Goal: Find specific page/section: Find specific page/section

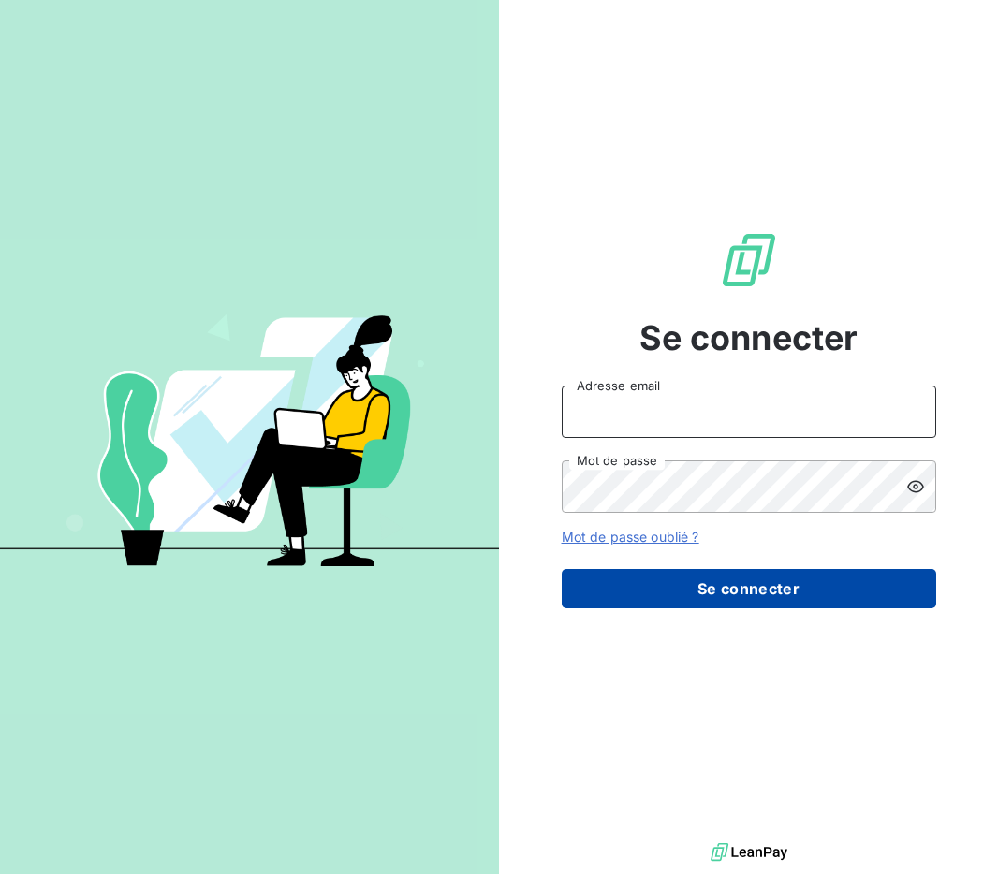
type input "admin@cgff"
click at [794, 591] on button "Se connecter" at bounding box center [749, 588] width 374 height 39
click at [741, 591] on button "Se connecter" at bounding box center [749, 588] width 374 height 39
type input "admin@cgff"
click at [672, 598] on button "Se connecter" at bounding box center [749, 588] width 374 height 39
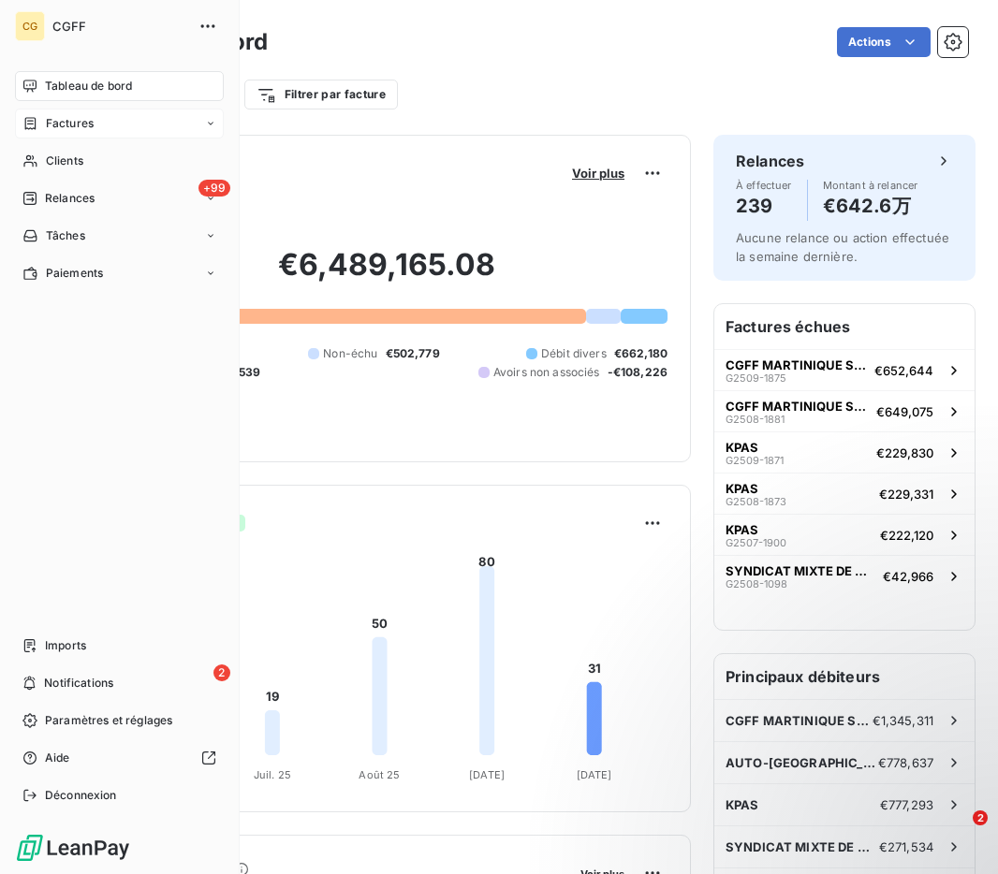
click at [51, 110] on div "Factures" at bounding box center [119, 124] width 209 height 30
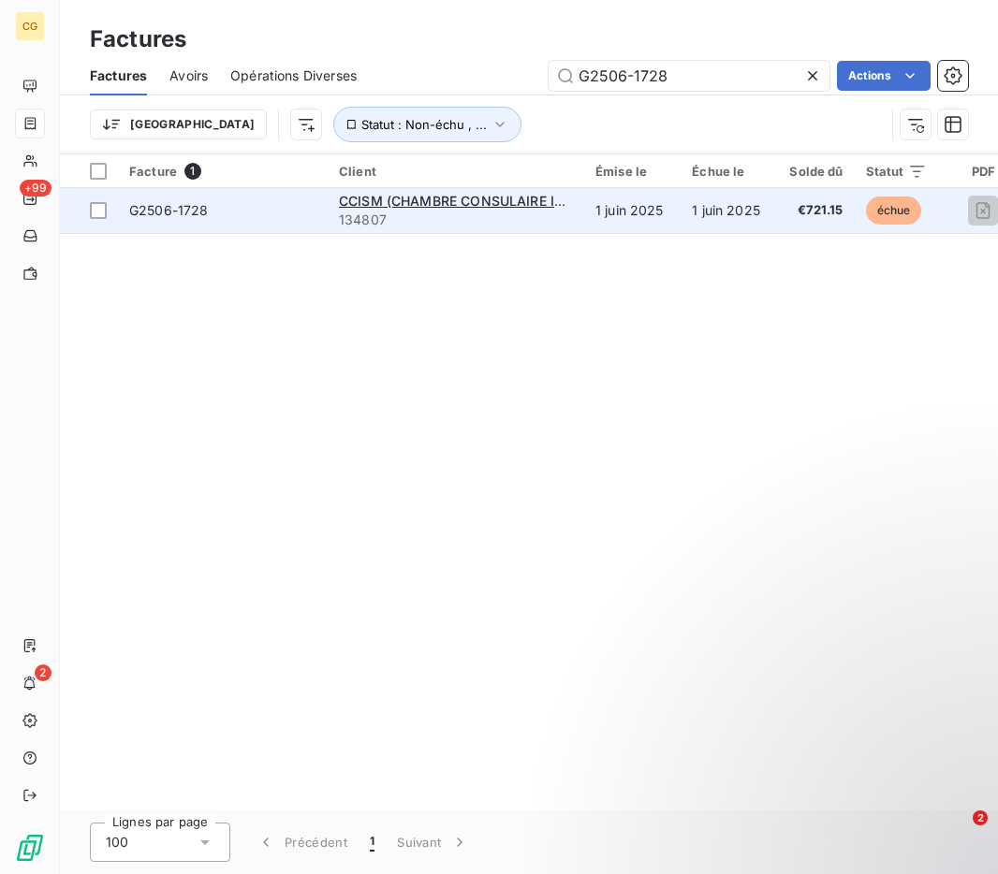
click at [256, 197] on td "G2506-1728" at bounding box center [223, 210] width 210 height 45
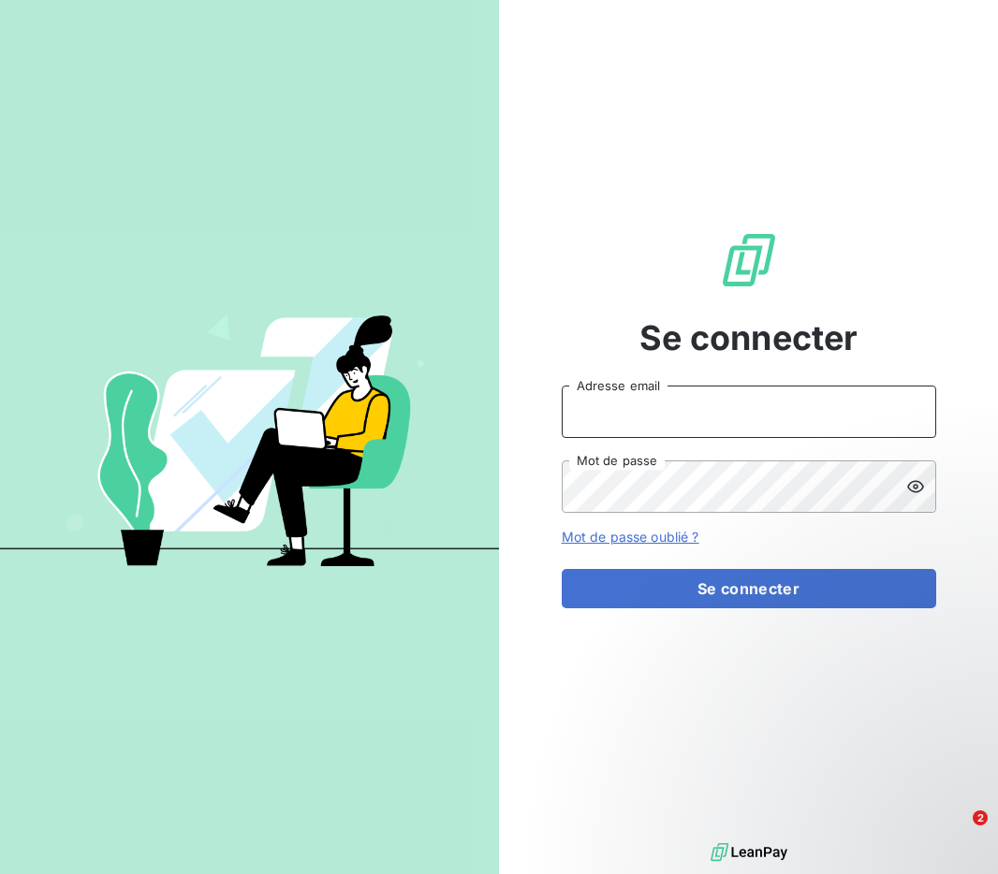
type input "admin@cgff"
click at [659, 416] on input "admin@cgff" at bounding box center [749, 412] width 374 height 52
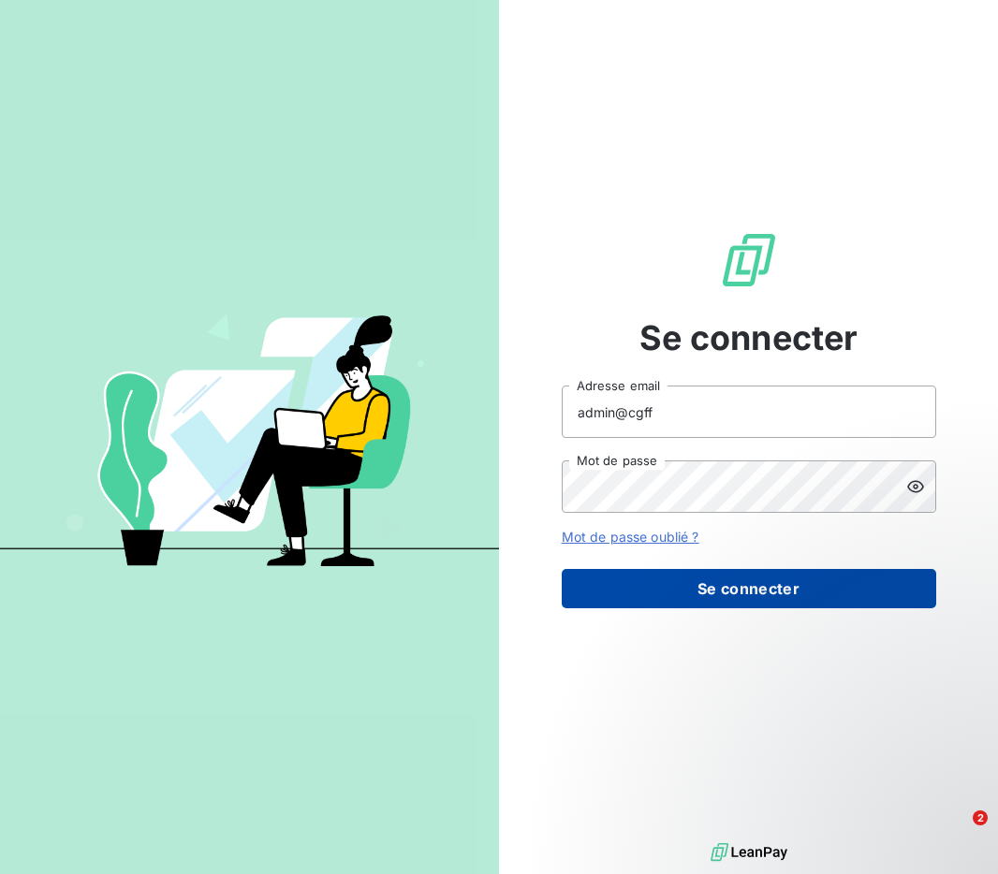
click at [737, 596] on button "Se connecter" at bounding box center [749, 588] width 374 height 39
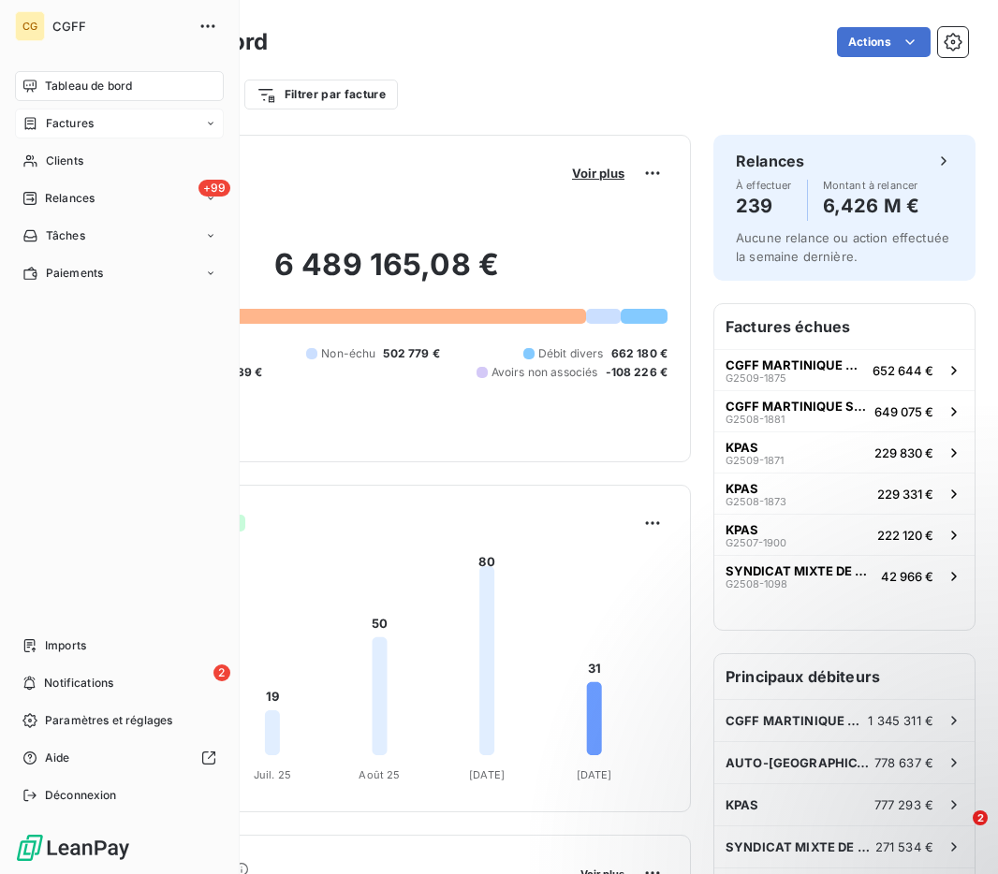
click at [36, 121] on icon at bounding box center [30, 123] width 16 height 15
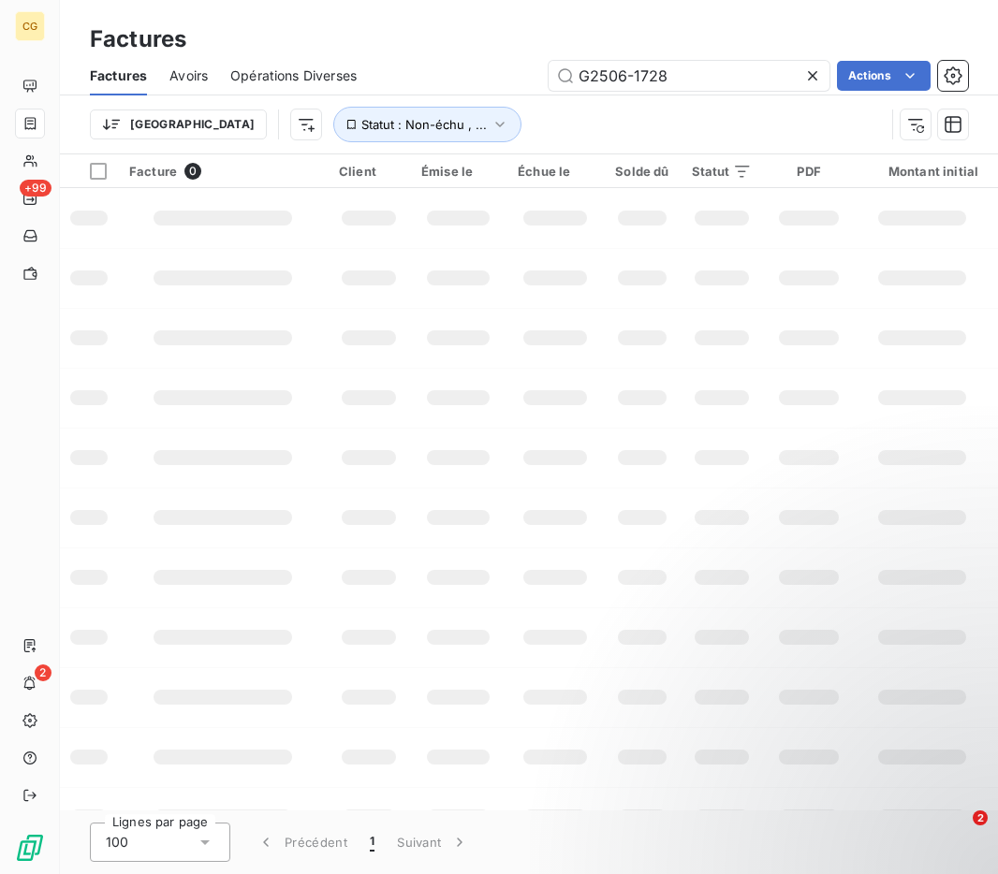
click at [444, 123] on div "Trier Statut : Non-échu , ..." at bounding box center [487, 125] width 795 height 36
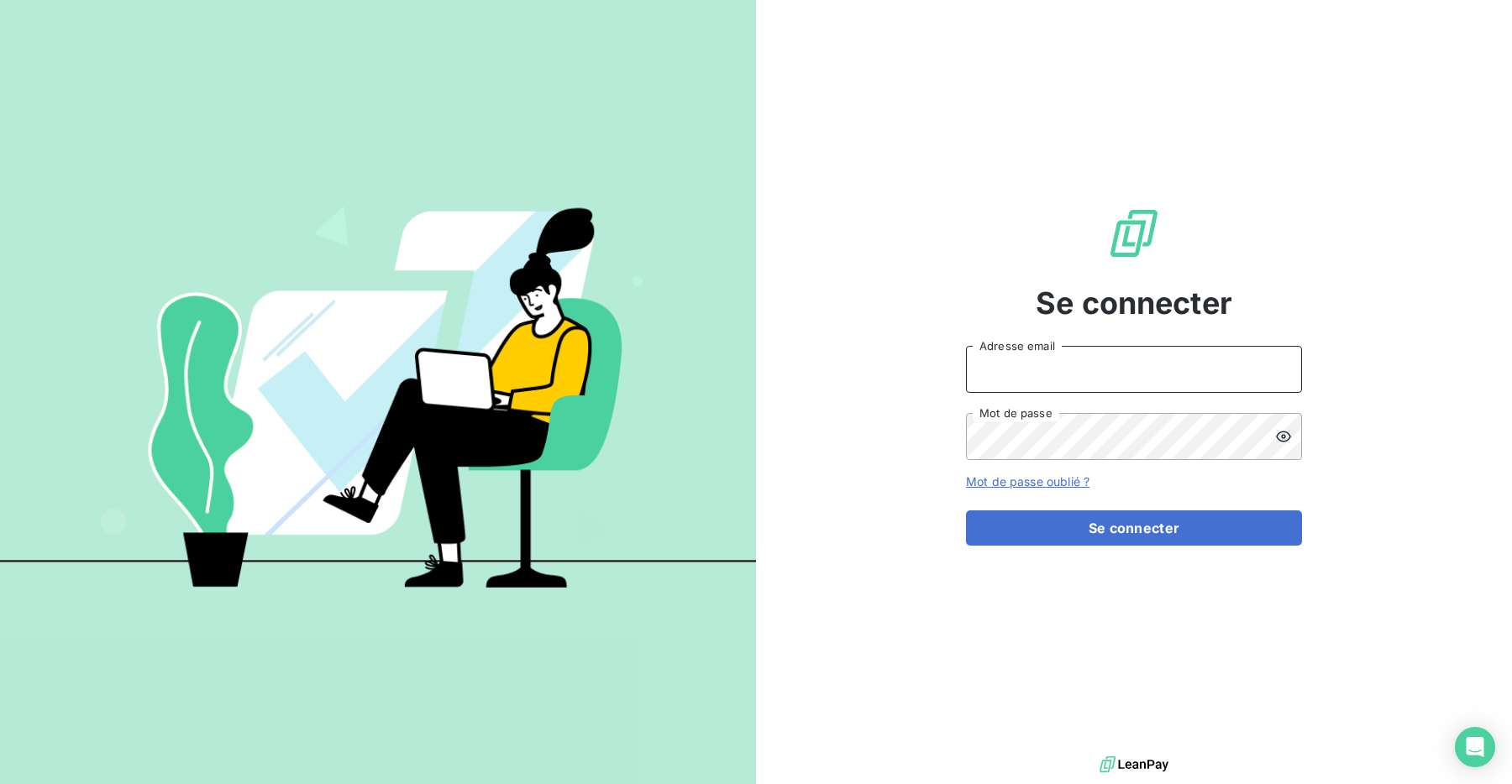
type input "admin@cgff"
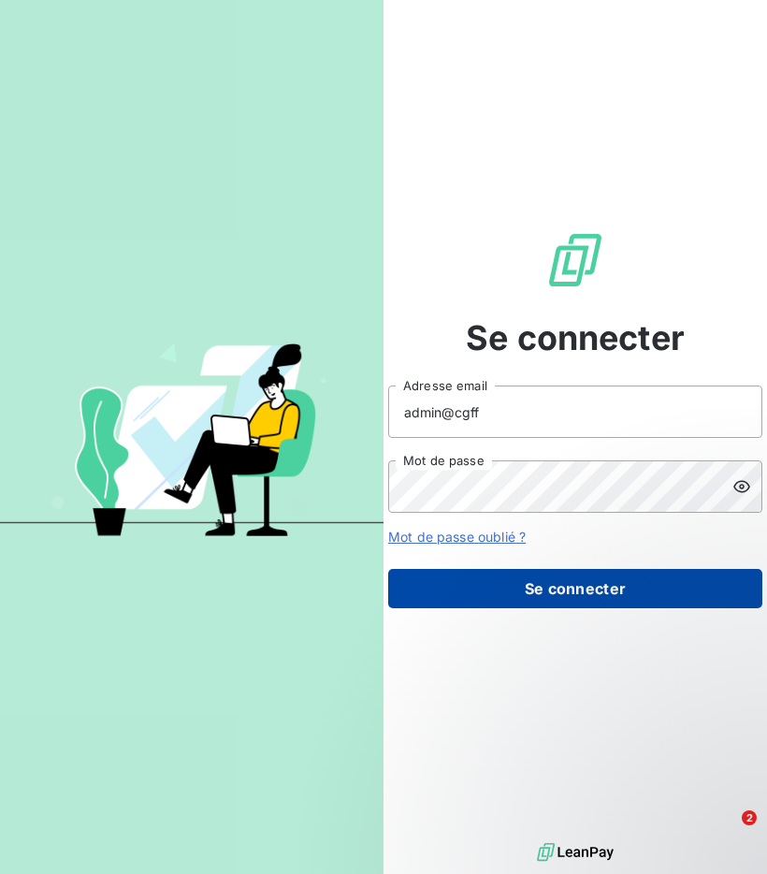
click at [587, 577] on button "Se connecter" at bounding box center [575, 588] width 374 height 39
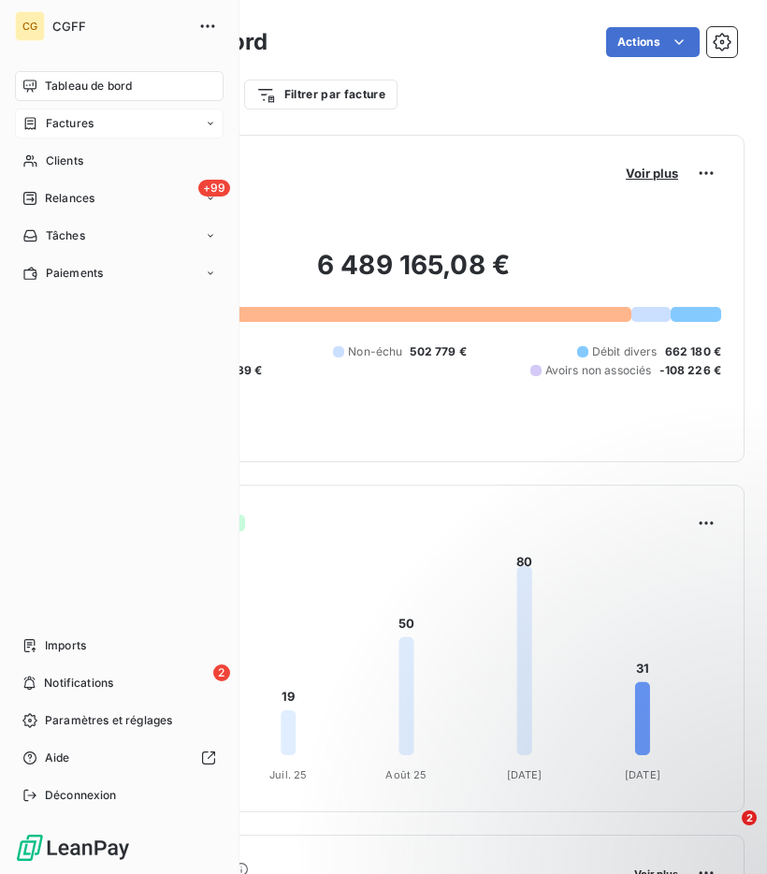
click at [48, 126] on span "Factures" at bounding box center [70, 123] width 48 height 17
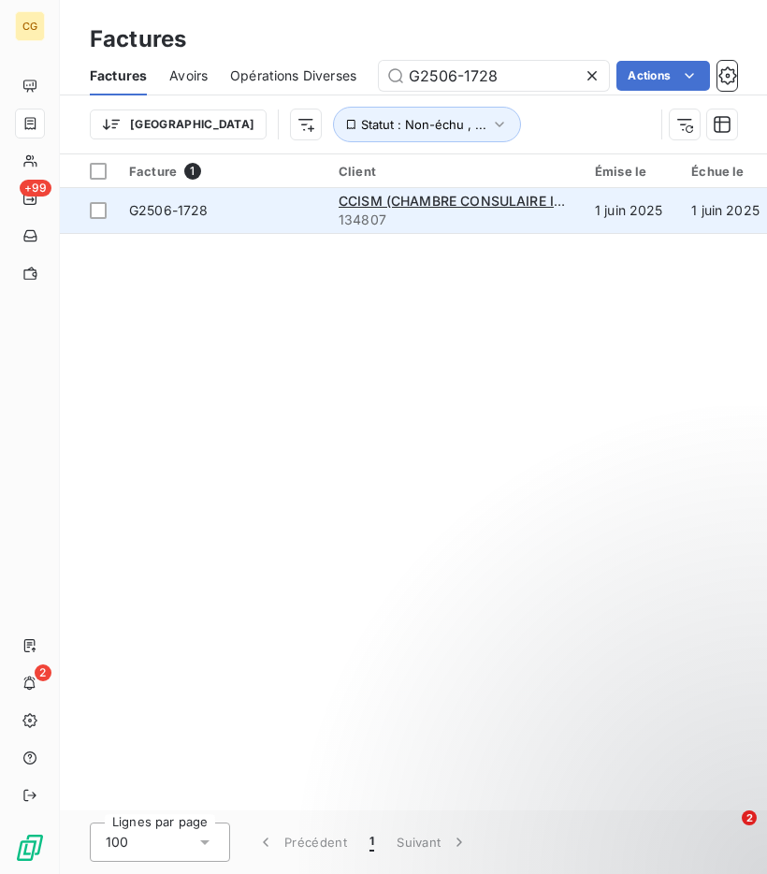
click at [269, 213] on span "G2506-1728" at bounding box center [222, 210] width 187 height 19
